Goal: Information Seeking & Learning: Learn about a topic

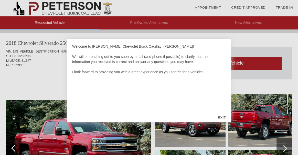
click at [223, 117] on div "EXIT" at bounding box center [222, 117] width 18 height 15
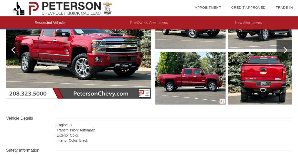
scroll to position [51, 0]
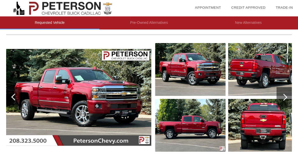
click at [285, 96] on div at bounding box center [284, 97] width 7 height 7
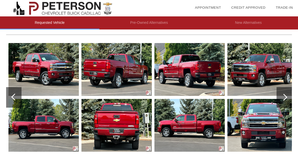
click at [285, 96] on div at bounding box center [284, 97] width 7 height 7
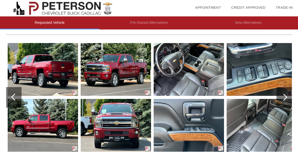
click at [285, 96] on div at bounding box center [284, 97] width 7 height 7
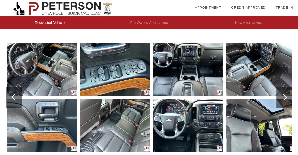
click at [285, 96] on div at bounding box center [284, 97] width 7 height 7
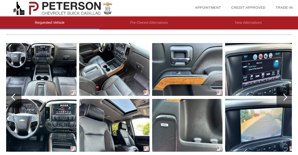
click at [285, 96] on div at bounding box center [284, 97] width 7 height 7
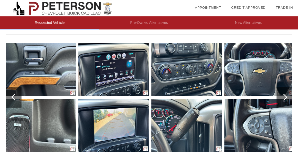
click at [285, 96] on div at bounding box center [284, 97] width 7 height 7
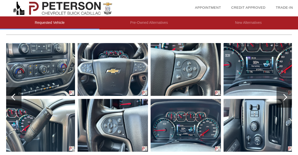
click at [289, 92] on div at bounding box center [284, 97] width 15 height 21
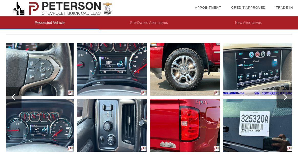
click at [289, 92] on div at bounding box center [284, 97] width 15 height 21
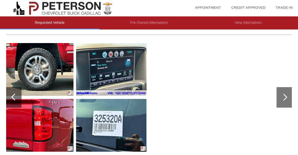
click at [289, 92] on div at bounding box center [284, 97] width 15 height 21
click at [287, 96] on div at bounding box center [284, 97] width 15 height 21
click at [15, 96] on div at bounding box center [14, 97] width 7 height 7
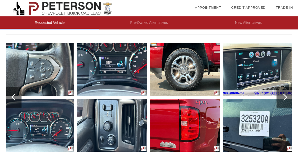
click at [15, 96] on div at bounding box center [14, 97] width 7 height 7
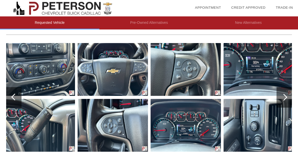
click at [14, 96] on div at bounding box center [14, 97] width 7 height 7
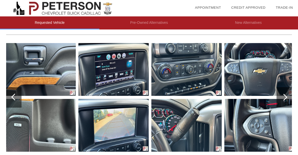
click at [15, 95] on div at bounding box center [14, 97] width 7 height 7
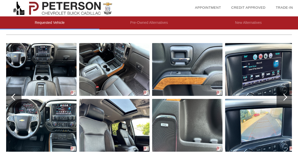
click at [15, 95] on div at bounding box center [14, 97] width 7 height 7
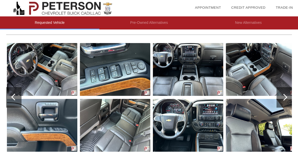
click at [15, 95] on div at bounding box center [14, 97] width 7 height 7
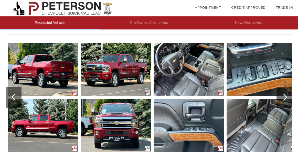
click at [15, 95] on div at bounding box center [14, 97] width 7 height 7
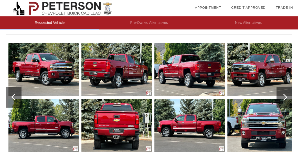
click at [14, 96] on div at bounding box center [14, 97] width 7 height 7
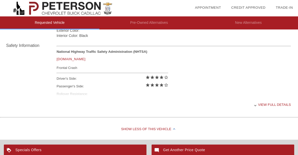
scroll to position [205, 0]
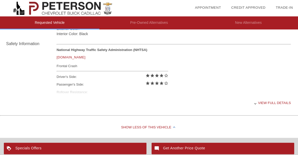
click at [272, 102] on div "View full details" at bounding box center [174, 103] width 235 height 13
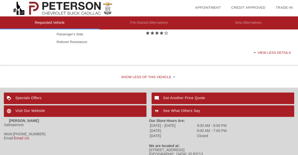
scroll to position [250, 0]
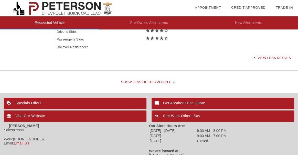
click at [37, 114] on div "Visit Our Website" at bounding box center [75, 117] width 143 height 12
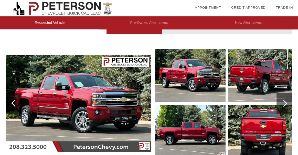
scroll to position [0, 0]
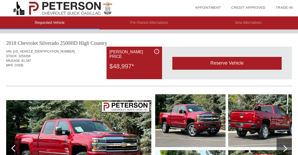
click at [27, 56] on span "325320A" at bounding box center [24, 56] width 12 height 4
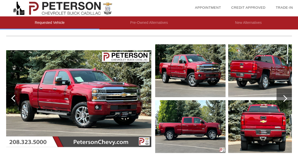
scroll to position [51, 0]
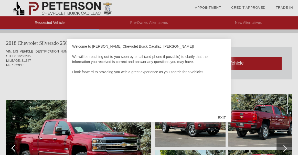
click at [220, 117] on div "EXIT" at bounding box center [222, 117] width 18 height 15
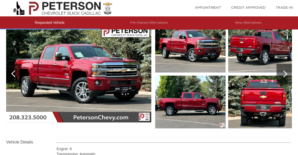
scroll to position [77, 0]
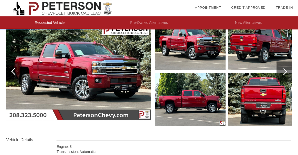
click at [285, 70] on div at bounding box center [284, 71] width 7 height 7
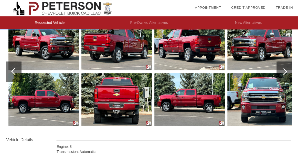
click at [285, 70] on div at bounding box center [284, 71] width 7 height 7
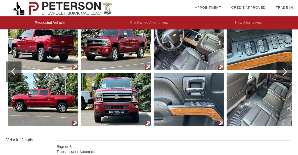
click at [285, 70] on div at bounding box center [284, 71] width 7 height 7
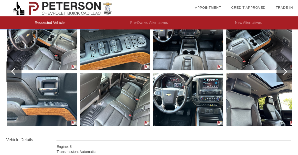
click at [285, 70] on div at bounding box center [284, 71] width 7 height 7
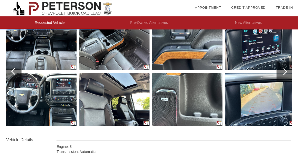
click at [285, 70] on div at bounding box center [284, 71] width 7 height 7
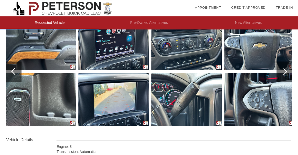
click at [285, 70] on div at bounding box center [284, 71] width 7 height 7
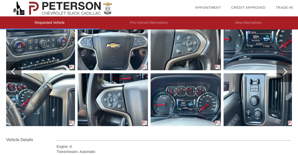
click at [285, 70] on div at bounding box center [284, 71] width 7 height 7
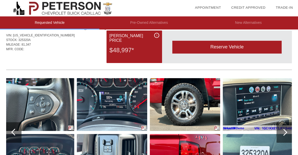
scroll to position [0, 0]
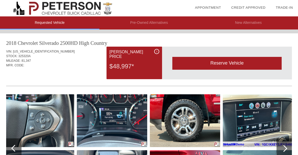
click at [12, 148] on div at bounding box center [14, 148] width 7 height 7
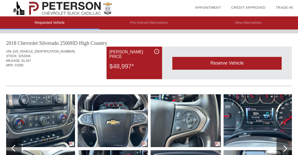
click at [12, 148] on div at bounding box center [14, 148] width 7 height 7
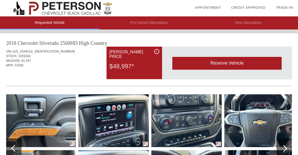
click at [12, 148] on div at bounding box center [14, 148] width 7 height 7
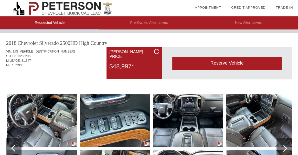
click at [12, 148] on div at bounding box center [14, 148] width 7 height 7
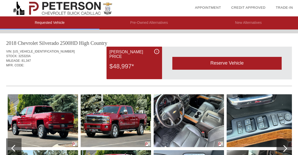
click at [11, 149] on div at bounding box center [13, 148] width 15 height 21
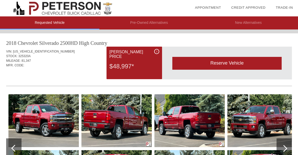
click at [11, 149] on div at bounding box center [13, 148] width 15 height 21
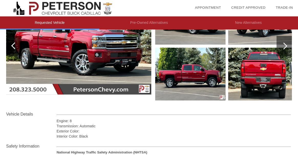
scroll to position [77, 0]
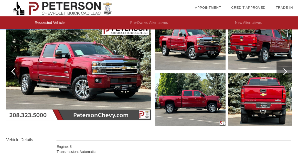
click at [14, 70] on div at bounding box center [14, 71] width 7 height 7
click at [288, 73] on div at bounding box center [284, 72] width 15 height 21
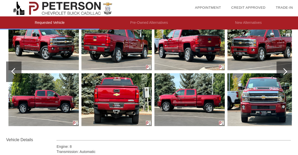
click at [186, 104] on img at bounding box center [190, 99] width 71 height 53
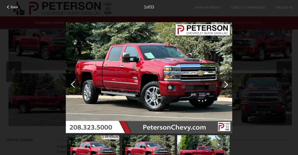
click at [225, 83] on div at bounding box center [225, 84] width 7 height 7
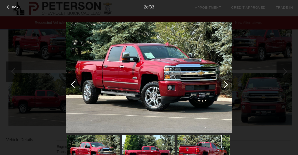
click at [224, 83] on div at bounding box center [225, 84] width 7 height 7
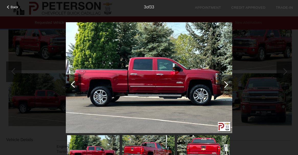
click at [224, 85] on div at bounding box center [225, 84] width 7 height 7
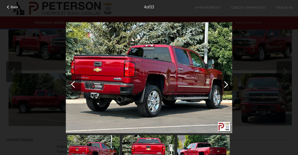
click at [224, 85] on div at bounding box center [225, 84] width 7 height 7
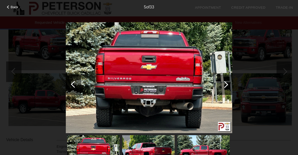
click at [224, 85] on div at bounding box center [225, 84] width 7 height 7
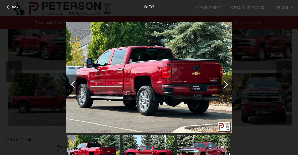
click at [226, 85] on div at bounding box center [225, 84] width 7 height 7
